Goal: Task Accomplishment & Management: Use online tool/utility

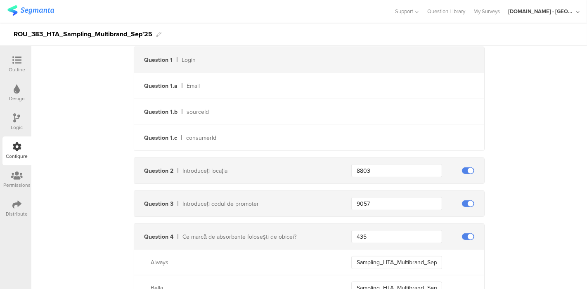
scroll to position [232, 0]
click at [118, 31] on div "ROU_383_HTA_Sampling_Multibrand_Sep'25" at bounding box center [83, 34] width 139 height 13
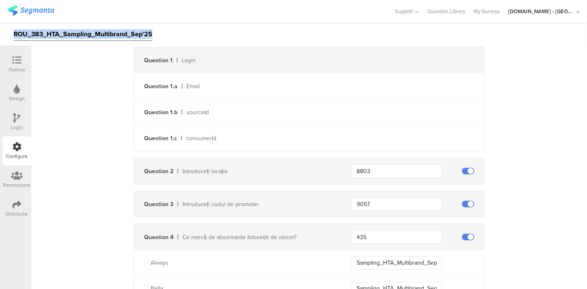
drag, startPoint x: 151, startPoint y: 35, endPoint x: 13, endPoint y: 37, distance: 138.3
click at [13, 37] on div "ROU_383_HTA_Sampling_Multibrand_Sep'25" at bounding box center [293, 34] width 587 height 23
copy div "ROU_383_HTA_Sampling_Multibrand_Sep'25"
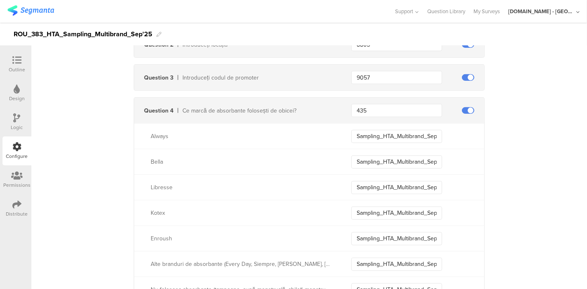
scroll to position [358, 0]
click at [378, 135] on input "Sampling_HTA_Multibrand_Sep25_Always" at bounding box center [396, 136] width 91 height 13
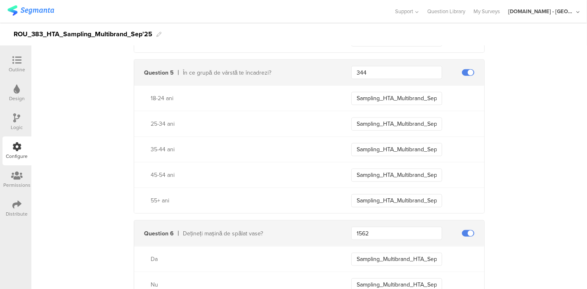
scroll to position [613, 0]
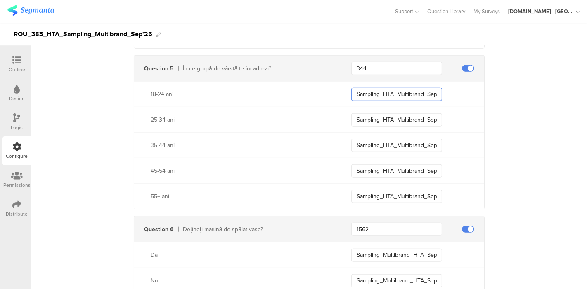
click at [380, 89] on input "Sampling_HTA_Multibrand_Sep25_1824" at bounding box center [396, 94] width 91 height 13
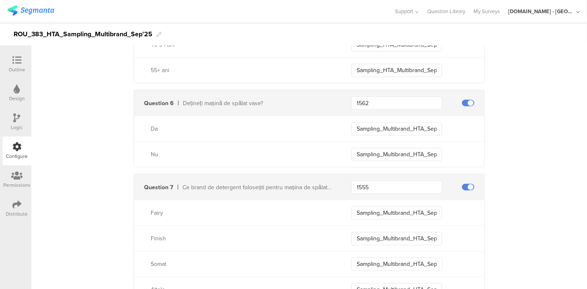
scroll to position [741, 0]
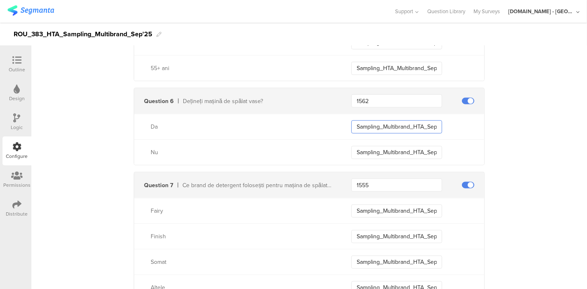
click at [370, 128] on input "Sampling_Multibrand_HTA_Sep25_ADW_Owner" at bounding box center [396, 127] width 91 height 13
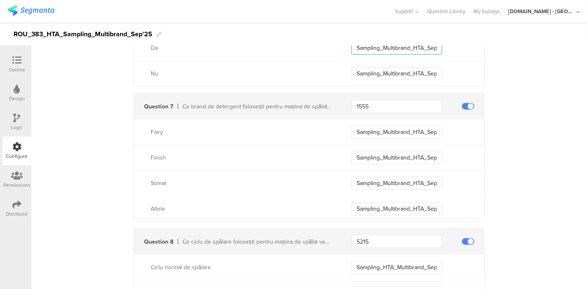
scroll to position [821, 0]
click at [376, 127] on input "Sampling_Multibrand_HTA_Sep25_Fairy" at bounding box center [396, 131] width 91 height 13
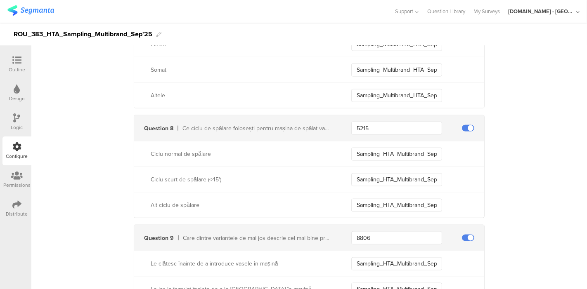
scroll to position [934, 0]
click at [370, 152] on input "Sampling_HTA_Multibrand_Sep25_Normal_Cycle" at bounding box center [396, 153] width 91 height 13
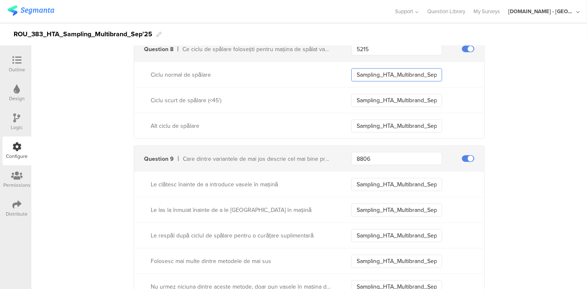
scroll to position [1013, 0]
click at [368, 181] on input "Sampling_HTA_Multibrand_Sep25_Rinse_Before" at bounding box center [396, 184] width 91 height 13
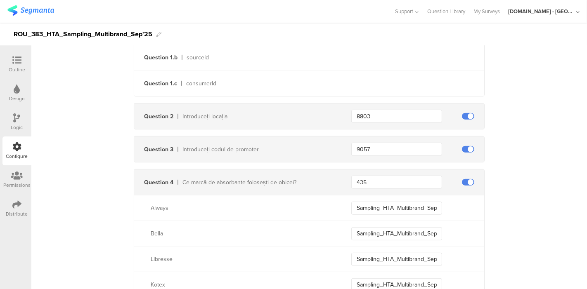
scroll to position [287, 0]
click at [379, 232] on input "Sampling_HTA_Multibrand_Sep25_Bella" at bounding box center [396, 233] width 91 height 13
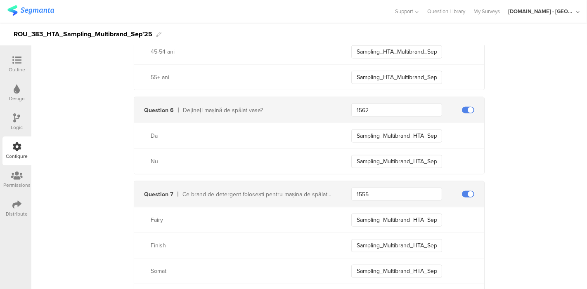
scroll to position [734, 0]
click at [375, 131] on input "Sampling_Multibrand_HTA_Sep25_ADW_Owner" at bounding box center [396, 134] width 91 height 13
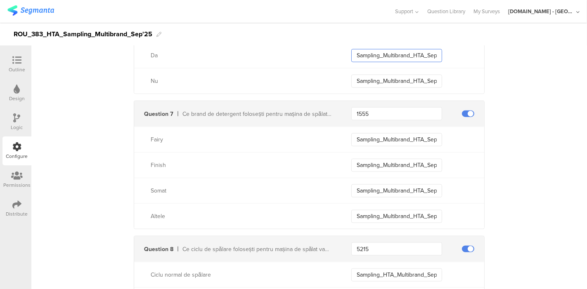
scroll to position [816, 0]
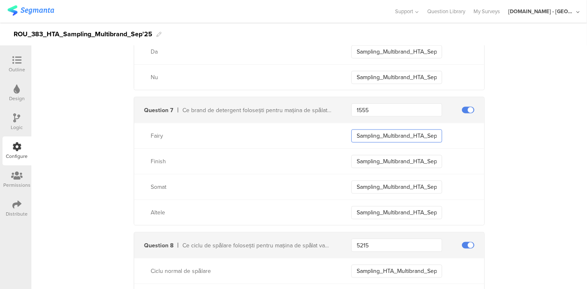
click at [368, 138] on input "Sampling_Multibrand_HTA_Sep25_Fairy" at bounding box center [396, 136] width 91 height 13
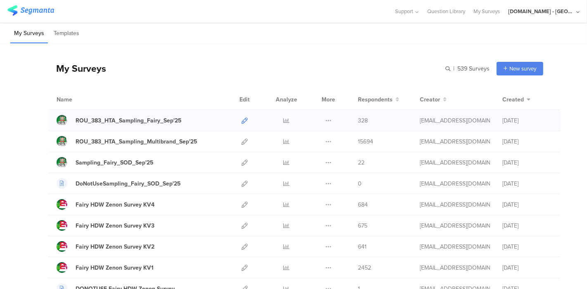
click at [242, 121] on icon at bounding box center [245, 121] width 6 height 6
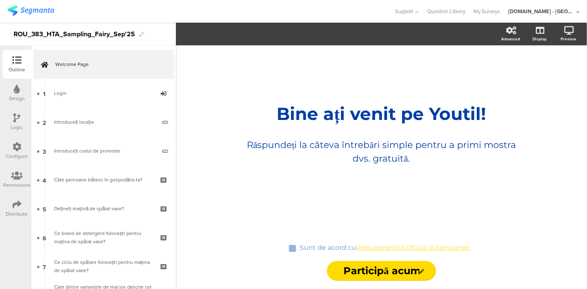
click at [19, 153] on div "Configure" at bounding box center [17, 156] width 22 height 7
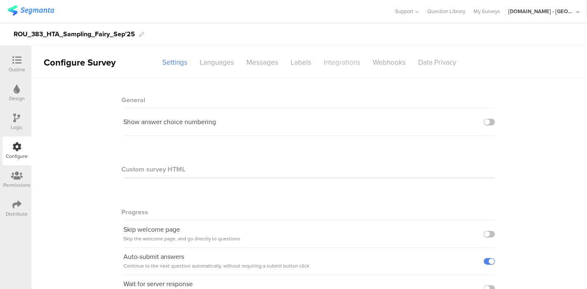
click at [348, 59] on div "Integrations" at bounding box center [341, 62] width 49 height 14
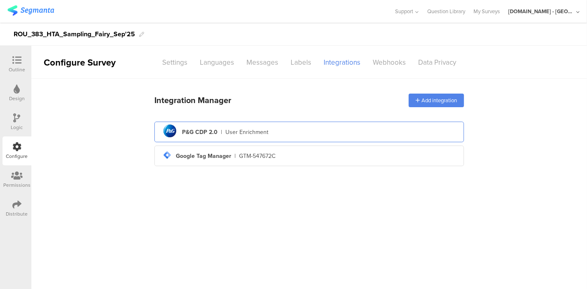
click at [255, 137] on div "pg logo P&G CDP 2.0 | User Enrichment" at bounding box center [309, 132] width 296 height 20
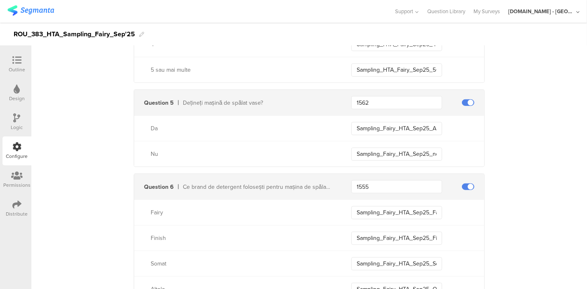
scroll to position [526, 0]
click at [395, 131] on input "Sampling_Fairy_HTA_Sep25_ADW_Owner" at bounding box center [396, 129] width 91 height 13
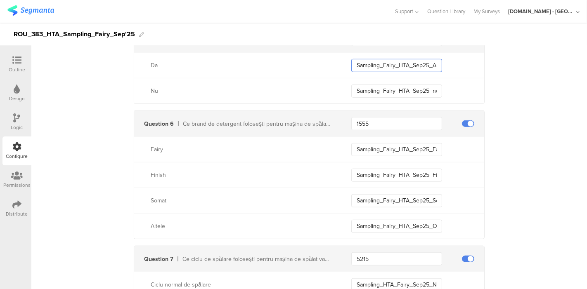
scroll to position [604, 0]
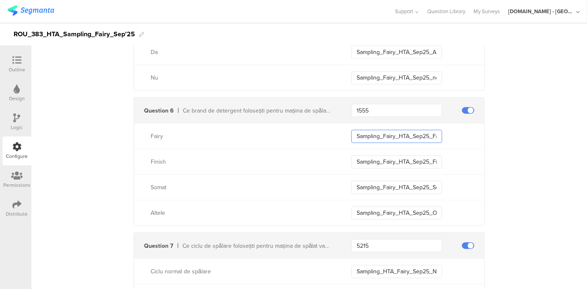
click at [366, 136] on input "Sampling_Fairy_HTA_Sep25_Fairy" at bounding box center [396, 136] width 91 height 13
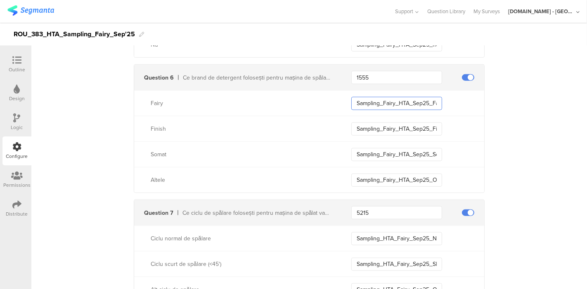
scroll to position [641, 0]
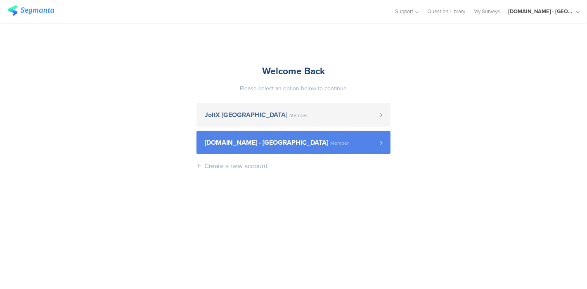
click at [330, 144] on span "Member" at bounding box center [339, 143] width 19 height 5
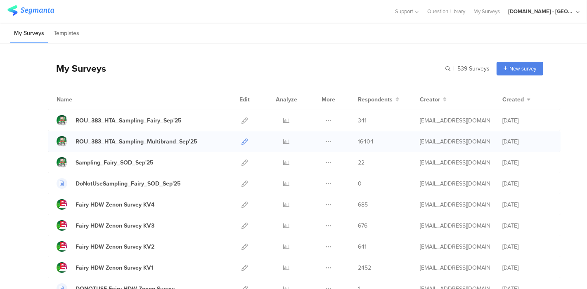
click at [242, 140] on icon at bounding box center [245, 142] width 6 height 6
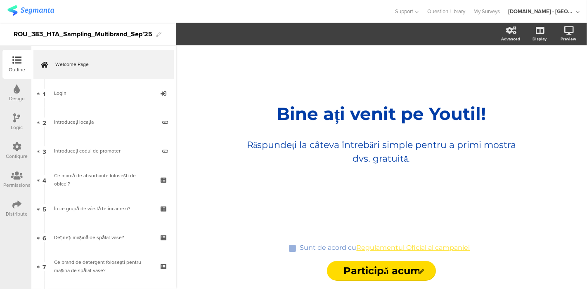
click at [17, 159] on div "Configure" at bounding box center [17, 156] width 22 height 7
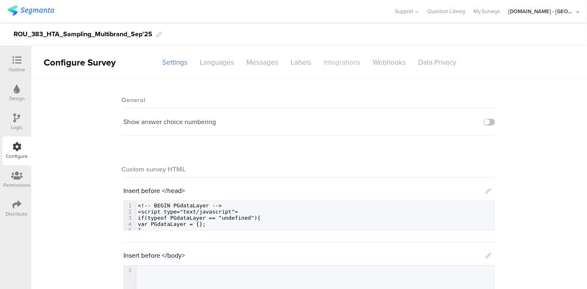
click at [343, 61] on div "Integrations" at bounding box center [341, 62] width 49 height 14
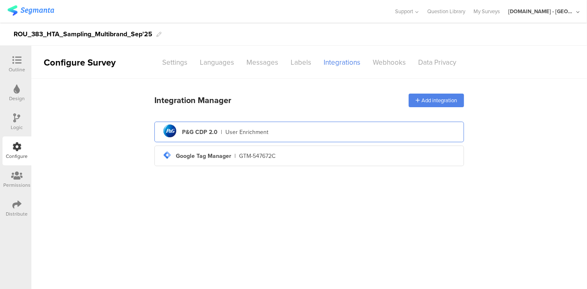
click at [265, 136] on div "User Enrichment" at bounding box center [246, 132] width 43 height 9
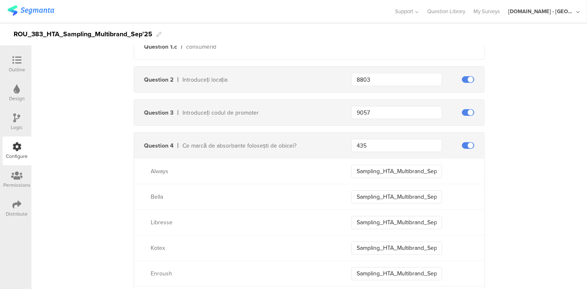
scroll to position [384, 0]
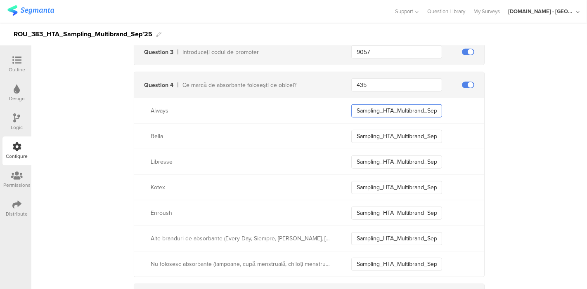
click at [369, 110] on input "Sampling_HTA_Multibrand_Sep25_Always" at bounding box center [396, 110] width 91 height 13
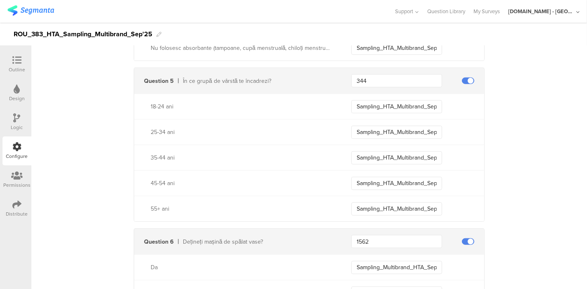
scroll to position [604, 0]
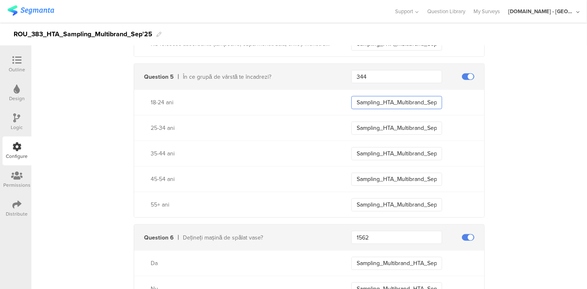
click at [395, 99] on input "Sampling_HTA_Multibrand_Sep25_1824" at bounding box center [396, 102] width 91 height 13
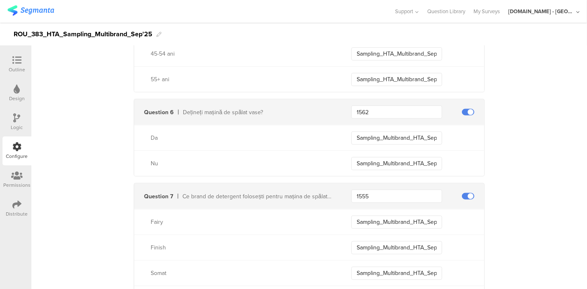
scroll to position [730, 0]
click at [364, 137] on input "Sampling_Multibrand_HTA_Sep25_ADW_Owner" at bounding box center [396, 138] width 91 height 13
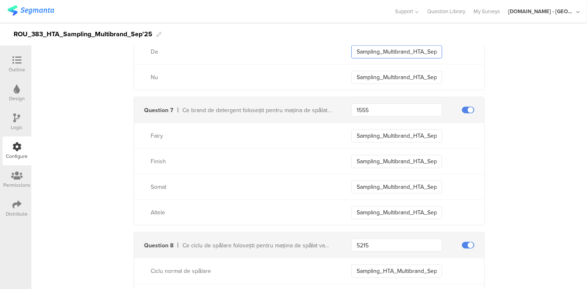
scroll to position [817, 0]
click at [383, 129] on input "Sampling_Multibrand_HTA_Sep25_Fairy" at bounding box center [396, 134] width 91 height 13
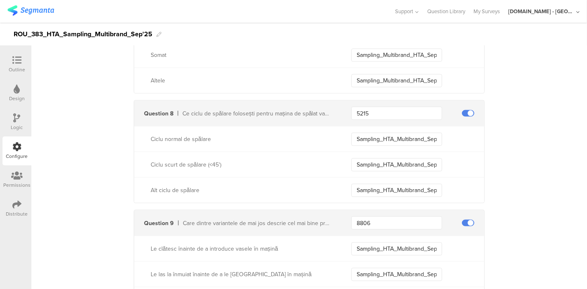
scroll to position [948, 0]
click at [367, 140] on input "Sampling_HTA_Multibrand_Sep25_Normal_Cycle" at bounding box center [396, 139] width 91 height 13
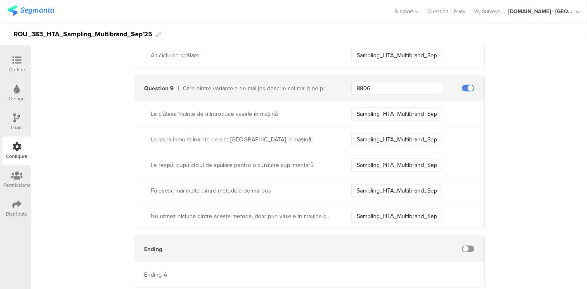
scroll to position [1105, 0]
